Goal: Check status: Check status

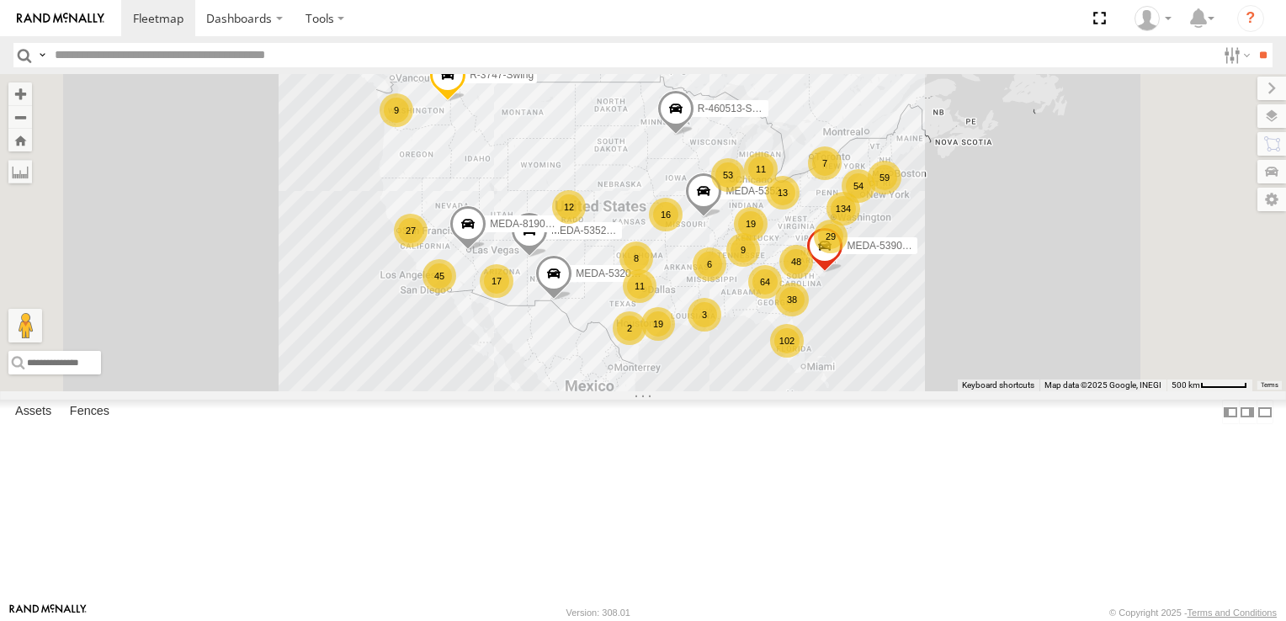
click at [1110, 320] on div "R-3747-Swing R-460513-Swing MEDA-532003-Roll 64 134 16 38 59 102 29 19 11 53 45…" at bounding box center [643, 232] width 1286 height 317
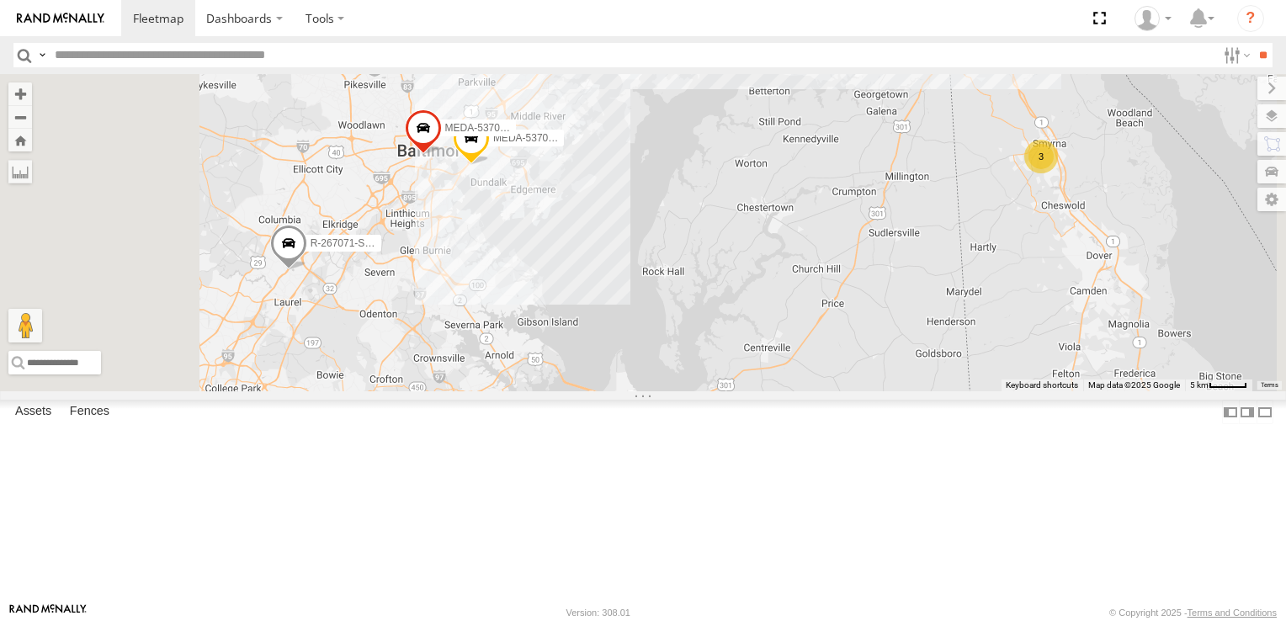
drag, startPoint x: 709, startPoint y: 194, endPoint x: 828, endPoint y: 311, distance: 167.3
click at [828, 311] on div "R-3747-Swing R-460513-Swing MEDA-532003-Roll MEDA-535215-Roll MEDA-535204-Roll …" at bounding box center [643, 232] width 1286 height 317
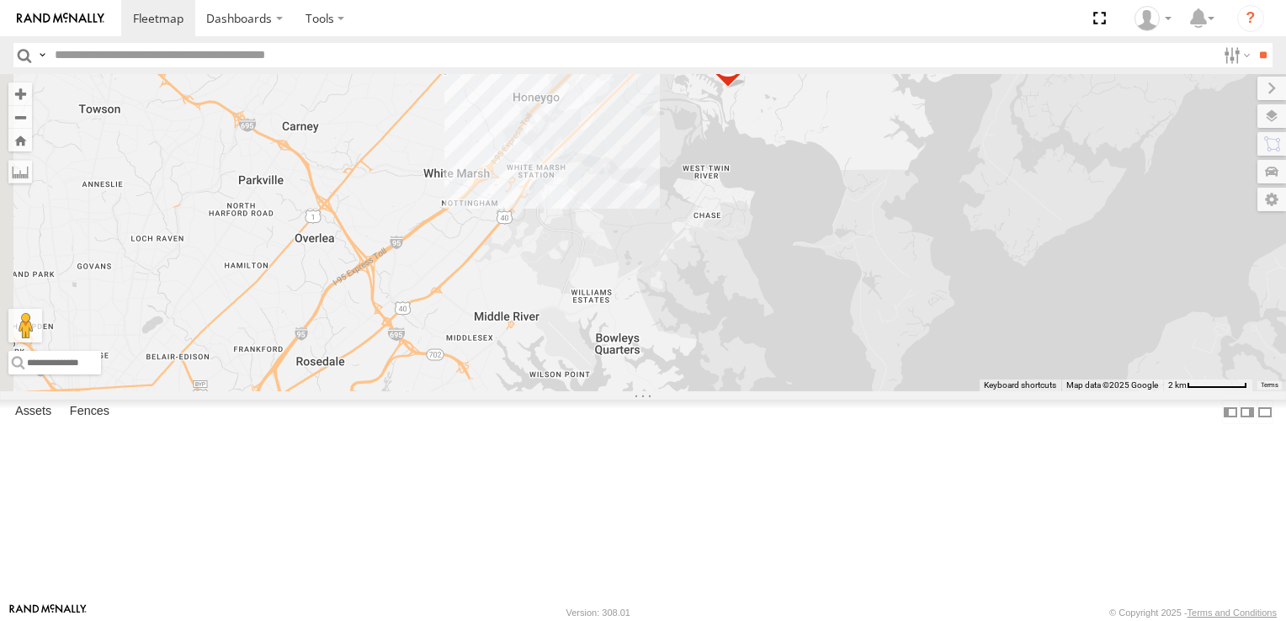
drag, startPoint x: 716, startPoint y: 258, endPoint x: 876, endPoint y: 289, distance: 163.8
click at [876, 289] on div "R-3747-Swing R-460513-Swing MEDA-532003-Roll MEDA-535215-Roll MEDA-535204-Roll …" at bounding box center [643, 232] width 1286 height 317
click at [698, 291] on div "R-3747-Swing R-460513-Swing MEDA-532003-Roll MEDA-535215-Roll MEDA-535204-Roll …" at bounding box center [643, 232] width 1286 height 317
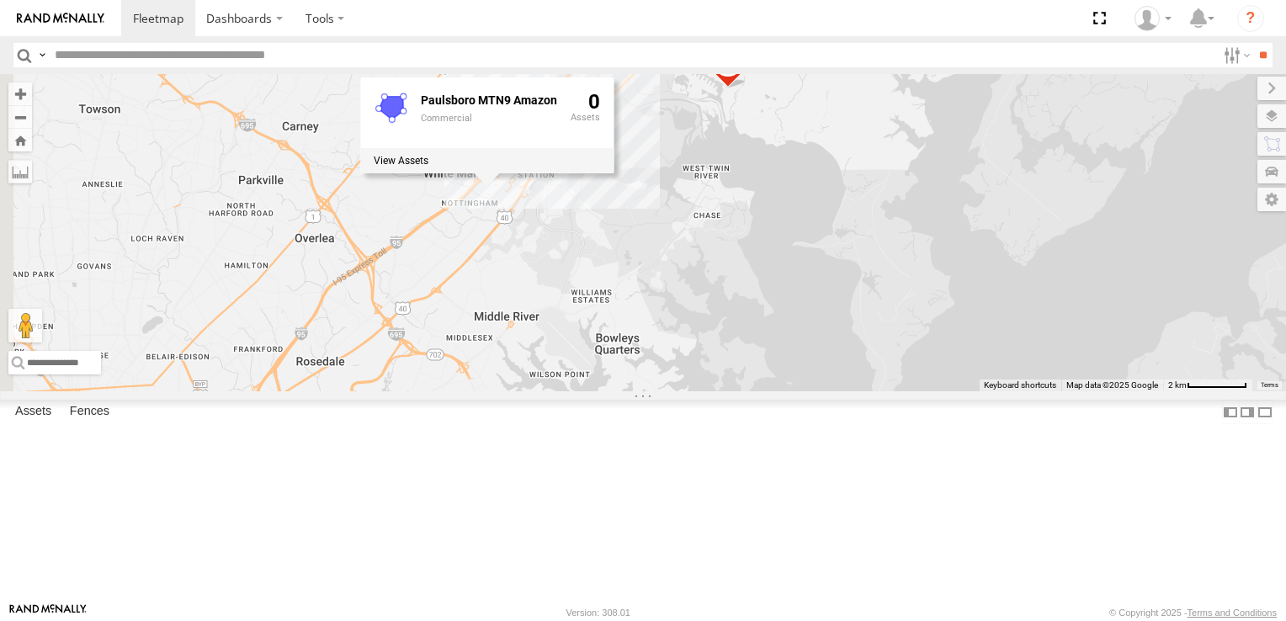
click at [750, 338] on div "R-3747-Swing R-460513-Swing MEDA-532003-Roll MEDA-535215-Roll MEDA-535204-Roll …" at bounding box center [643, 232] width 1286 height 317
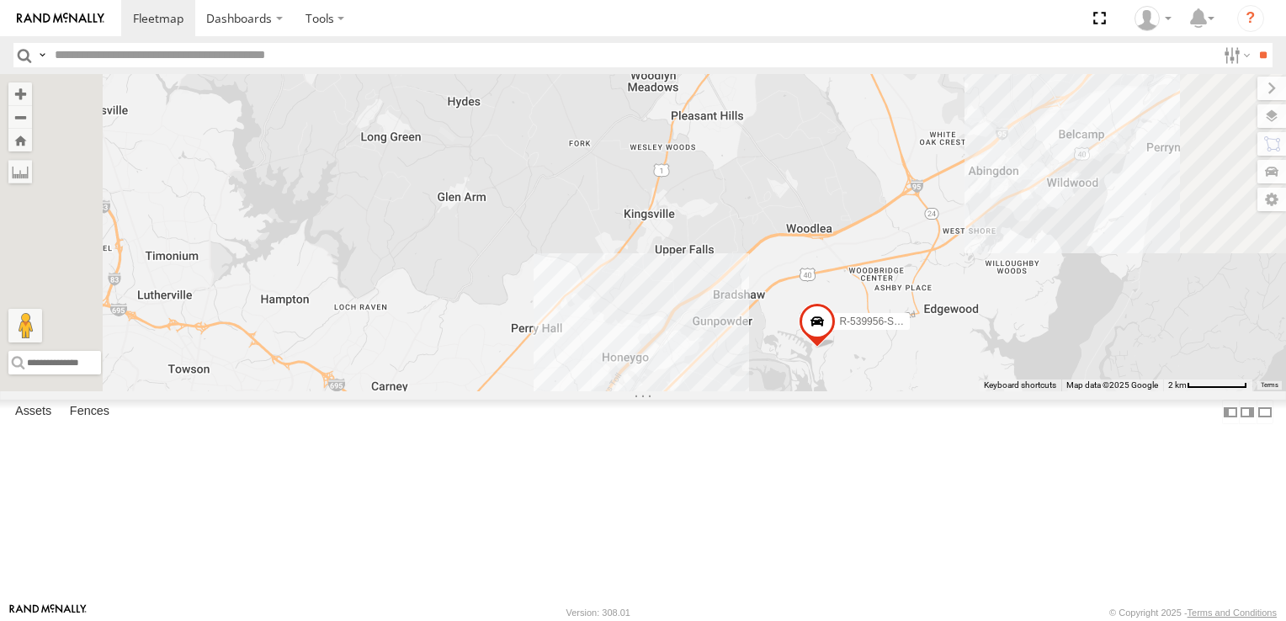
drag, startPoint x: 725, startPoint y: 279, endPoint x: 816, endPoint y: 546, distance: 281.9
click at [816, 391] on div "R-3747-Swing R-460513-Swing MEDA-532003-Roll MEDA-535215-Roll MEDA-535204-Roll …" at bounding box center [643, 232] width 1286 height 317
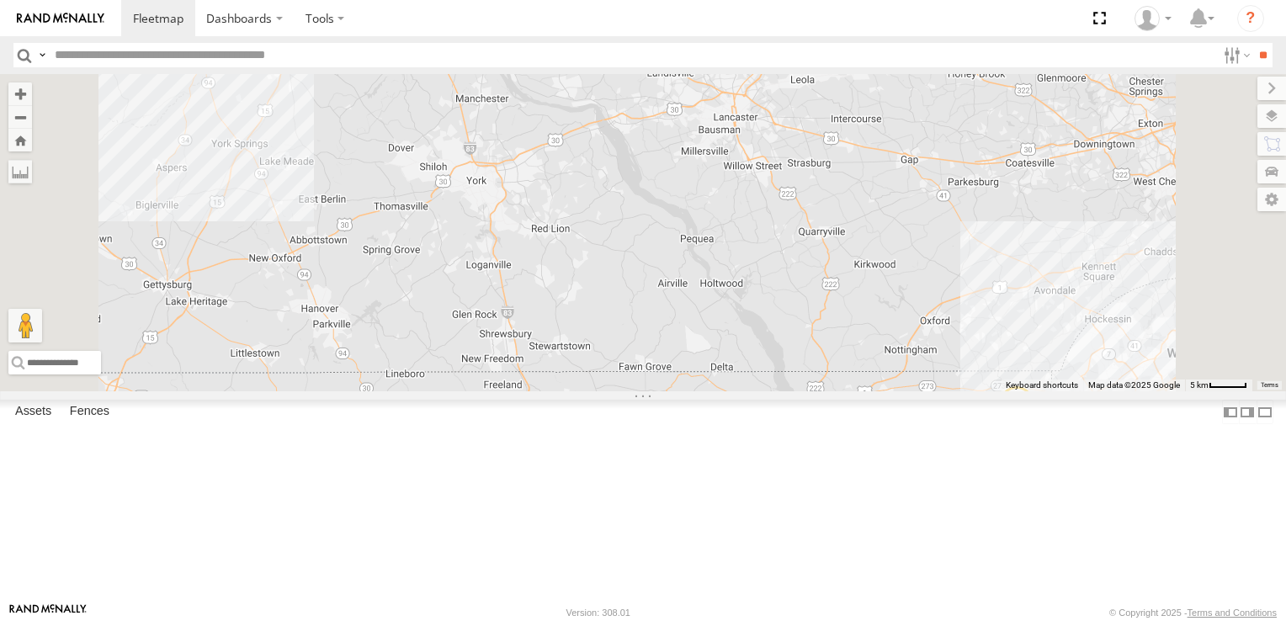
drag, startPoint x: 859, startPoint y: 278, endPoint x: 874, endPoint y: 619, distance: 341.3
click at [874, 619] on body "Dashboards ?" at bounding box center [643, 310] width 1286 height 621
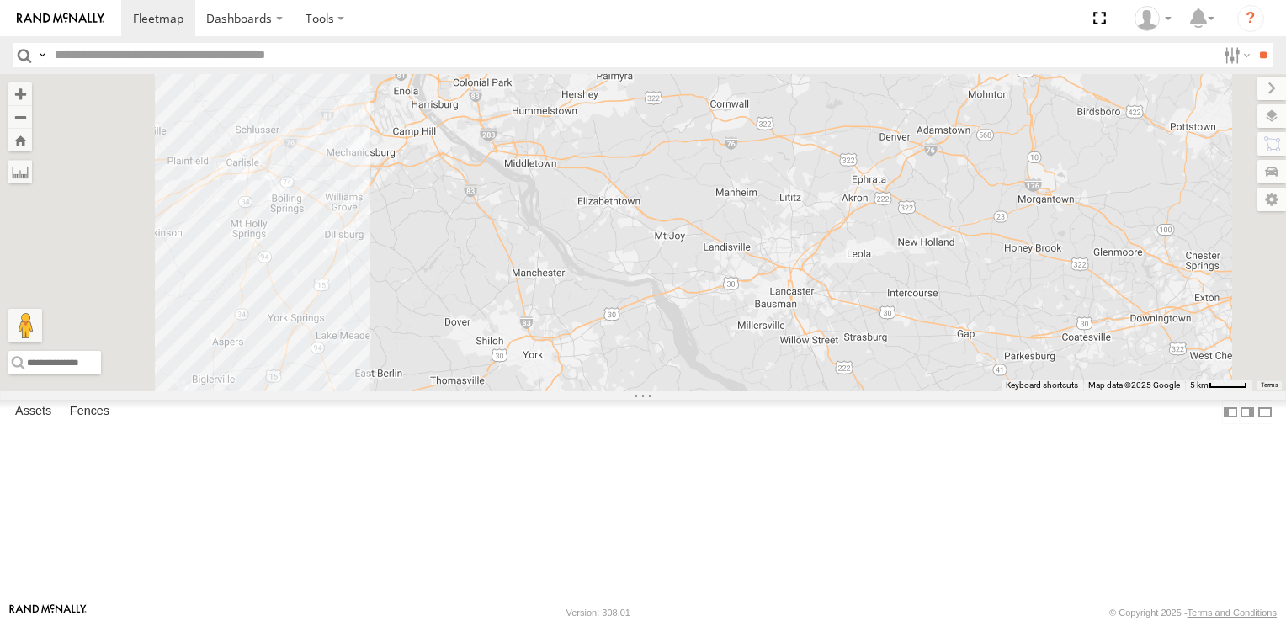
drag, startPoint x: 904, startPoint y: 468, endPoint x: 968, endPoint y: 629, distance: 173.1
click at [968, 620] on html "Dashboards" at bounding box center [643, 310] width 1286 height 621
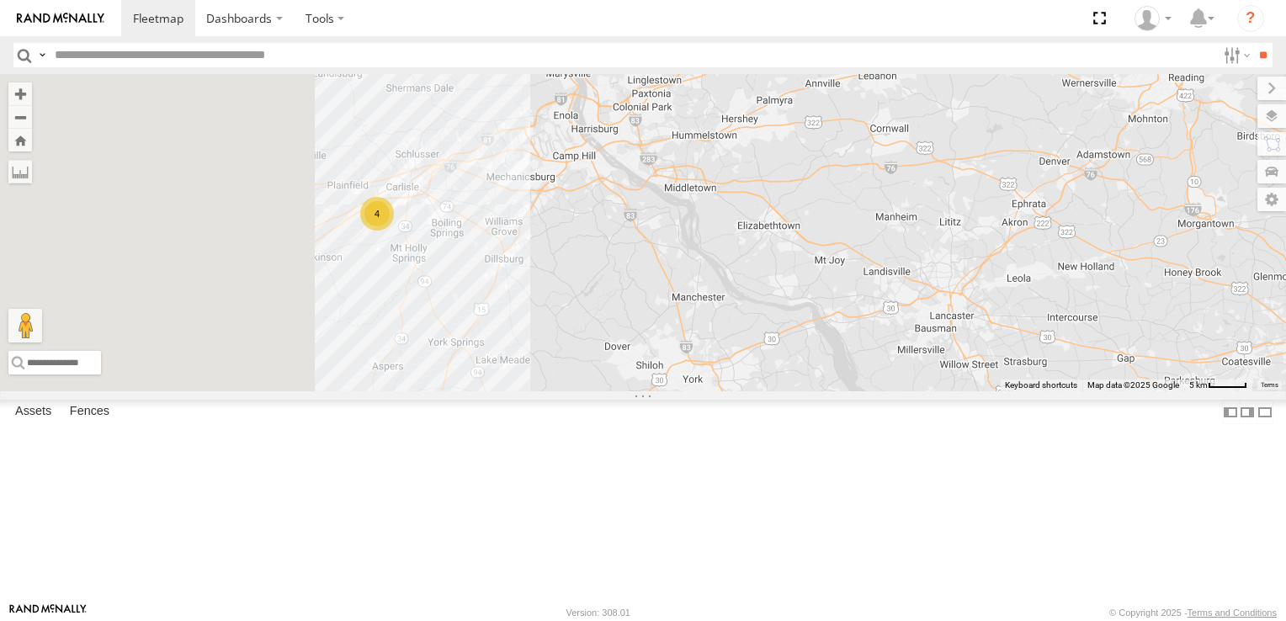
drag, startPoint x: 743, startPoint y: 286, endPoint x: 902, endPoint y: 311, distance: 161.8
click at [902, 311] on div "R-3747-Swing R-460513-Swing MEDA-532003-Roll MEDA-535215-Roll MEDA-535204-Roll …" at bounding box center [643, 232] width 1286 height 317
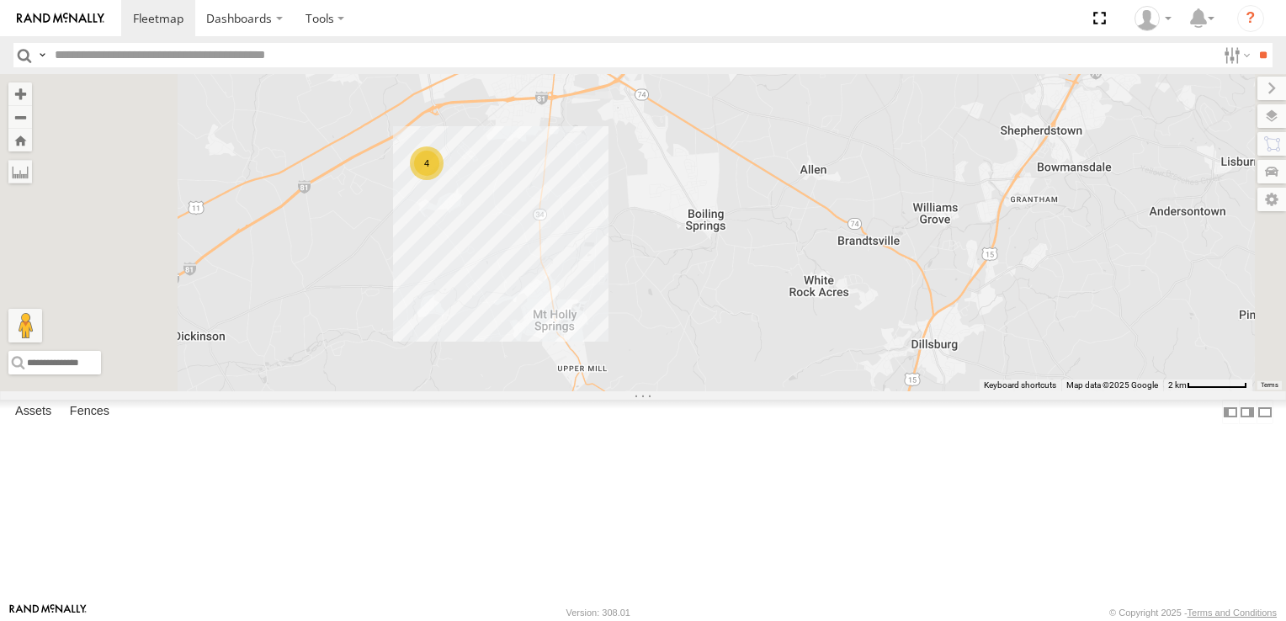
drag, startPoint x: 578, startPoint y: 291, endPoint x: 680, endPoint y: 377, distance: 133.9
click at [680, 377] on div "R-3747-Swing R-460513-Swing MEDA-532003-Roll MEDA-535215-Roll MEDA-535204-Roll …" at bounding box center [643, 232] width 1286 height 317
click at [444, 180] on div "4" at bounding box center [427, 163] width 34 height 34
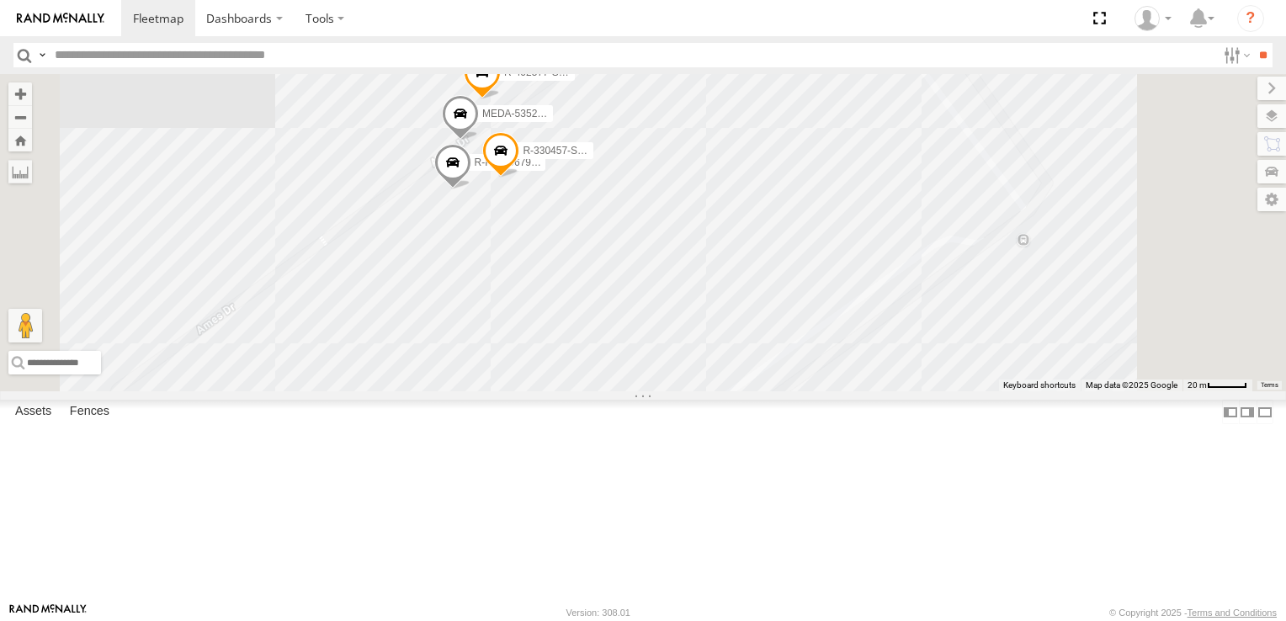
click at [782, 334] on div "R-3747-Swing R-460513-Swing MEDA-532003-Roll MEDA-535215-Roll MEDA-535204-Roll …" at bounding box center [643, 232] width 1286 height 317
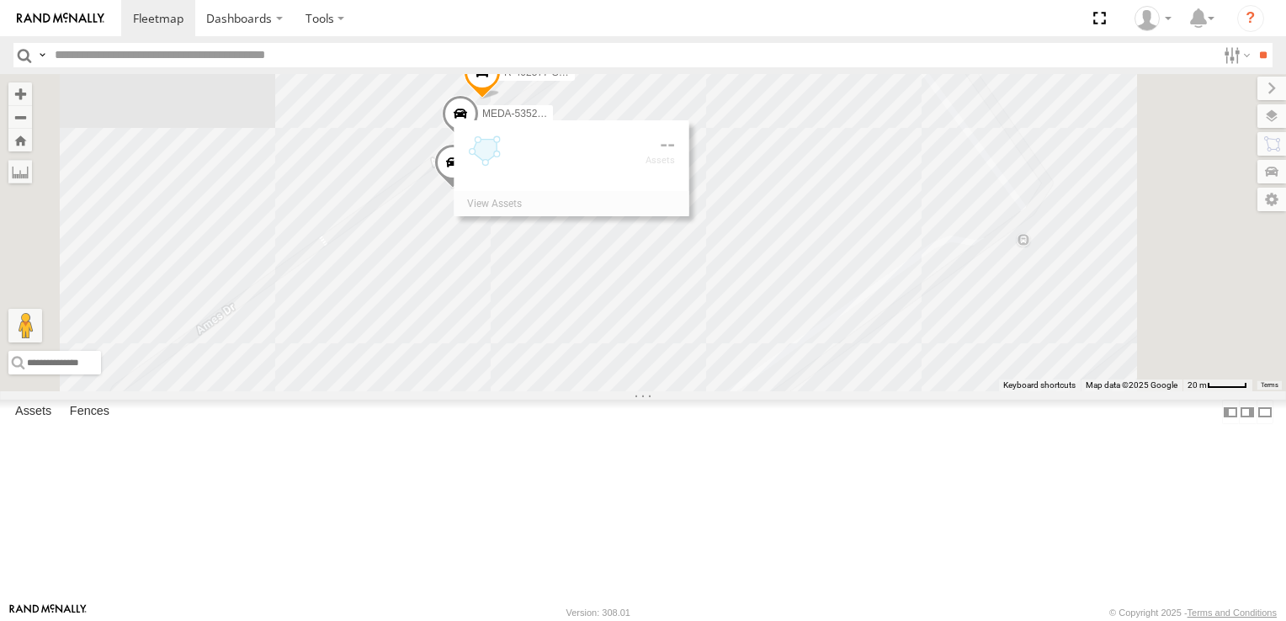
click at [782, 334] on div "R-3747-Swing R-460513-Swing MEDA-532003-Roll MEDA-535215-Roll MEDA-535204-Roll …" at bounding box center [643, 232] width 1286 height 317
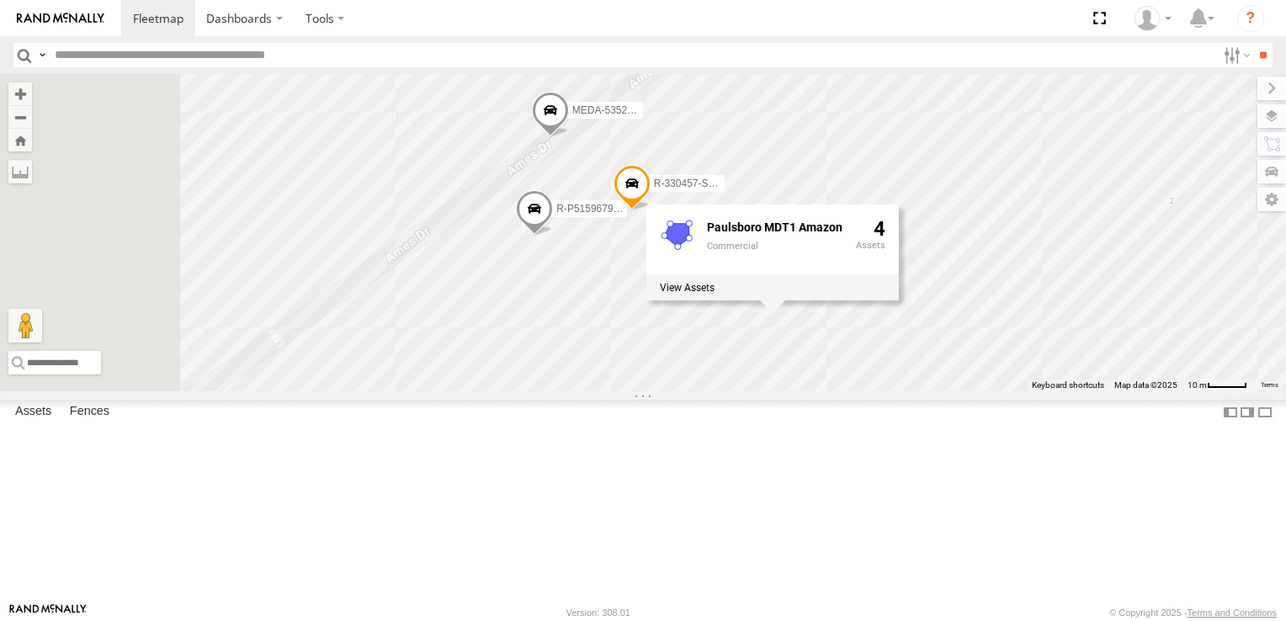
drag, startPoint x: 718, startPoint y: 381, endPoint x: 926, endPoint y: 466, distance: 224.6
click at [926, 391] on div "R-3747-Swing R-460513-Swing MEDA-532003-Roll MEDA-535215-Roll MEDA-535204-Roll …" at bounding box center [643, 232] width 1286 height 317
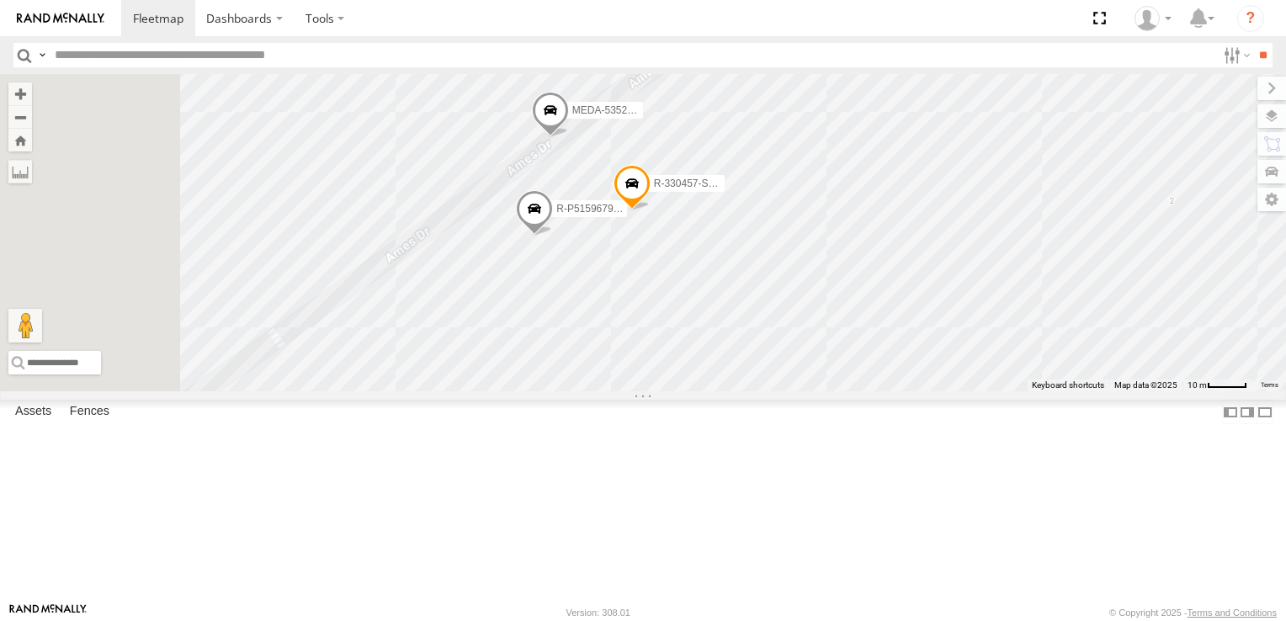
click at [613, 55] on span at bounding box center [594, 31] width 37 height 45
click at [709, 42] on div at bounding box center [594, 29] width 229 height 25
click at [617, 35] on label at bounding box center [600, 30] width 33 height 12
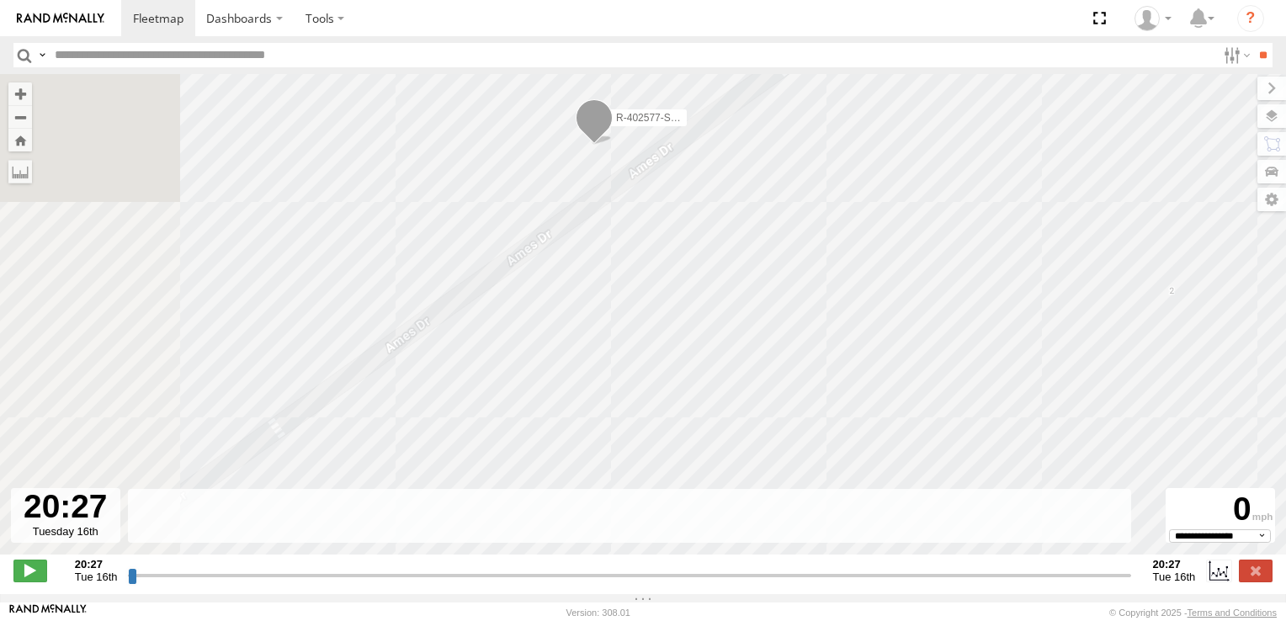
type input "**********"
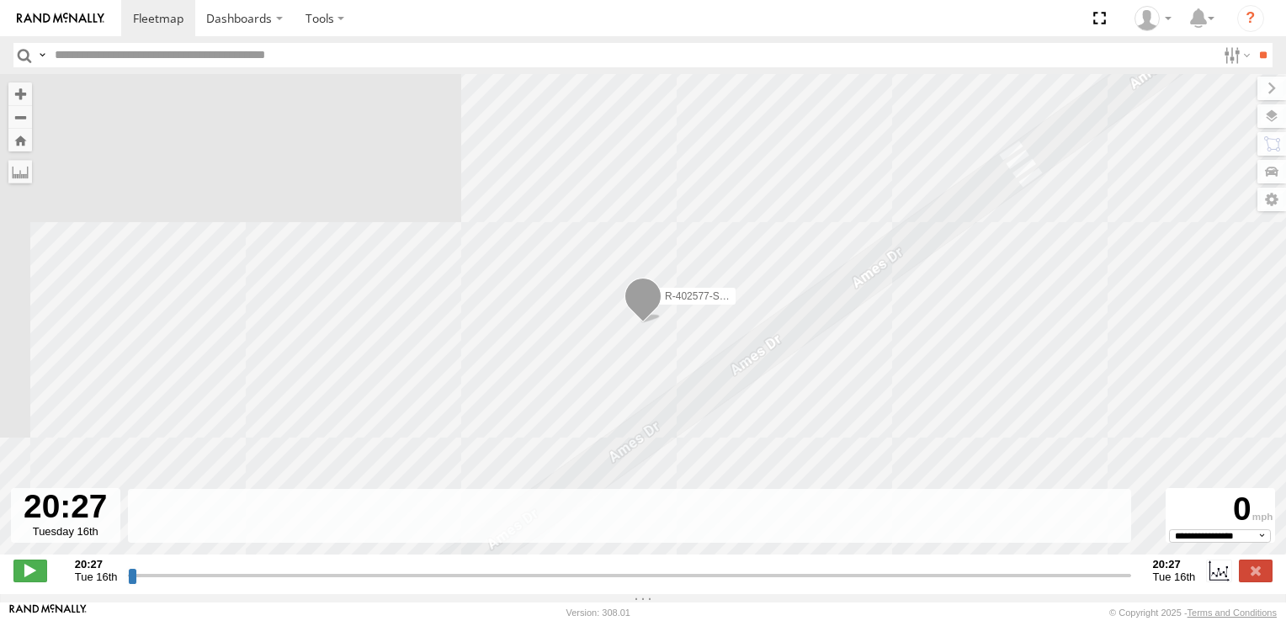
click at [92, 583] on span "Tue 16th" at bounding box center [96, 577] width 43 height 13
